Goal: Information Seeking & Learning: Learn about a topic

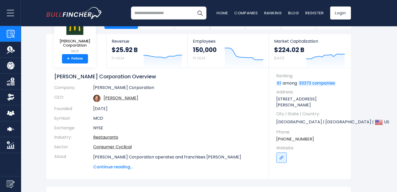
scroll to position [4, 0]
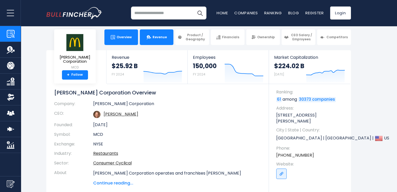
click at [162, 43] on link "Revenue" at bounding box center [157, 37] width 34 height 16
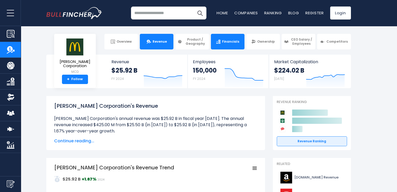
click at [240, 40] on link "Financials" at bounding box center [228, 42] width 34 height 16
click at [231, 41] on span "Financials" at bounding box center [230, 42] width 17 height 4
click at [236, 37] on link "Financials" at bounding box center [228, 42] width 34 height 16
drag, startPoint x: 236, startPoint y: 37, endPoint x: 223, endPoint y: 45, distance: 15.5
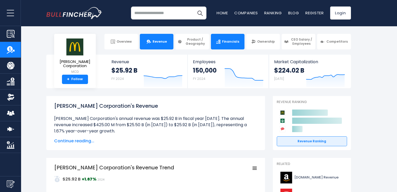
click at [223, 45] on link "Financials" at bounding box center [228, 42] width 34 height 16
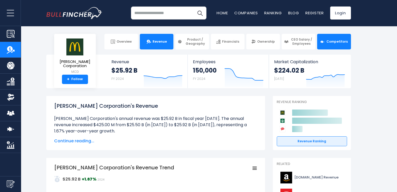
click at [333, 46] on link "Competitors" at bounding box center [334, 42] width 34 height 16
